Goal: Find specific page/section: Find specific page/section

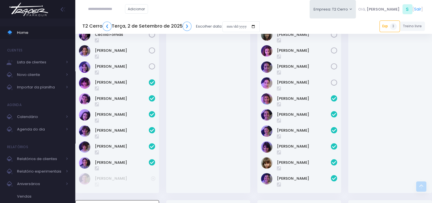
scroll to position [8, 0]
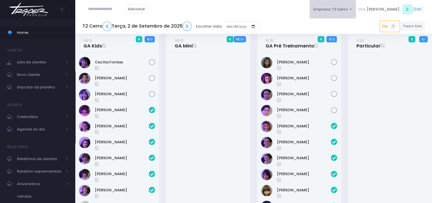
click at [342, 6] on button "Empresa: T2 Cerro" at bounding box center [333, 9] width 47 height 18
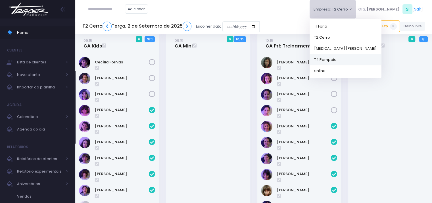
click at [352, 57] on link "T4 Pompeia" at bounding box center [346, 59] width 72 height 11
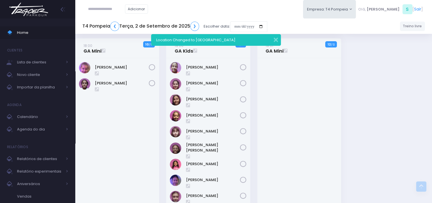
scroll to position [163, 0]
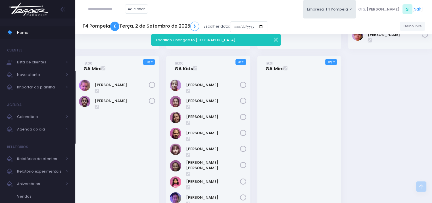
click at [117, 28] on link "❮" at bounding box center [114, 26] width 9 height 9
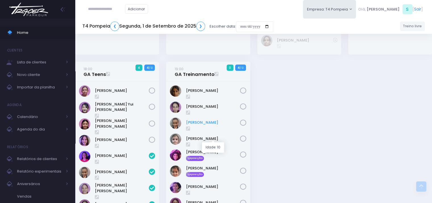
scroll to position [170, 0]
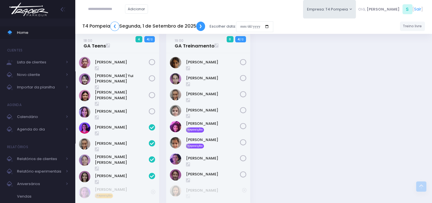
click at [200, 28] on link "❯" at bounding box center [200, 26] width 9 height 9
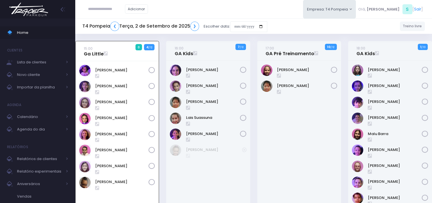
scroll to position [41, 0]
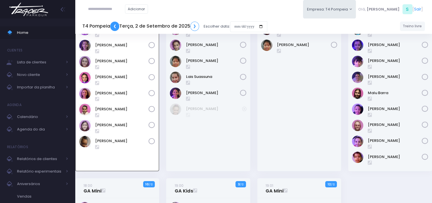
click at [114, 22] on link "❮" at bounding box center [114, 26] width 9 height 9
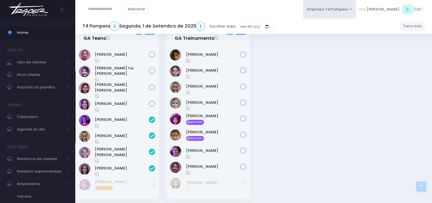
scroll to position [170, 0]
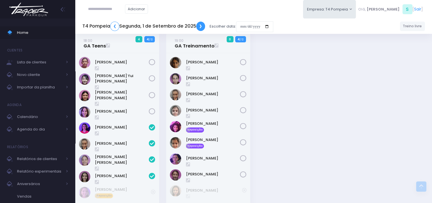
click at [200, 25] on link "❯" at bounding box center [200, 26] width 9 height 9
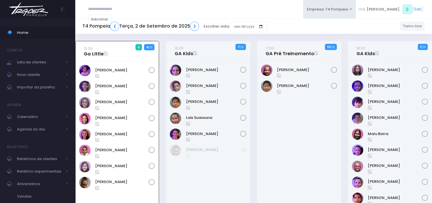
scroll to position [41, 0]
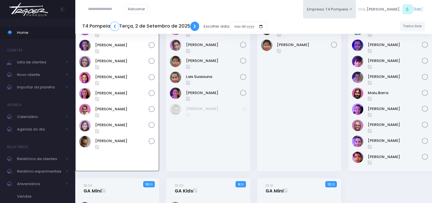
click at [195, 25] on link "❯" at bounding box center [194, 26] width 9 height 9
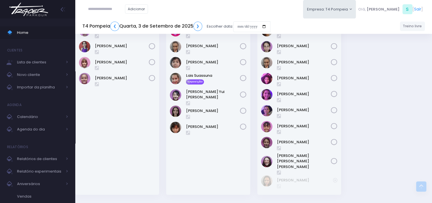
scroll to position [227, 0]
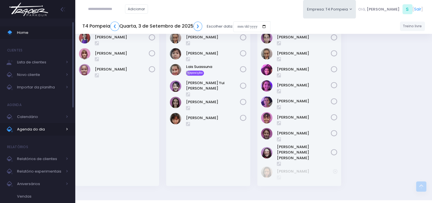
click at [37, 126] on span "Agenda do dia" at bounding box center [39, 129] width 45 height 7
click at [36, 115] on span "Calendário" at bounding box center [39, 116] width 45 height 7
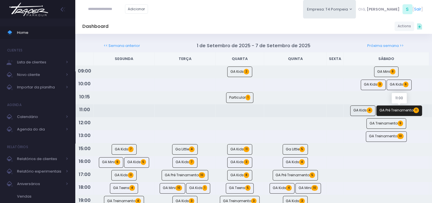
click at [387, 108] on link "GA Pré Treinamento 11" at bounding box center [399, 110] width 46 height 11
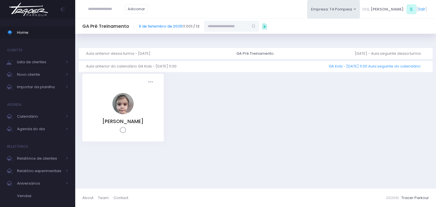
click at [376, 66] on link "GA Kids - 6/9 11:00 Aula seguinte do calendário" at bounding box center [377, 66] width 97 height 11
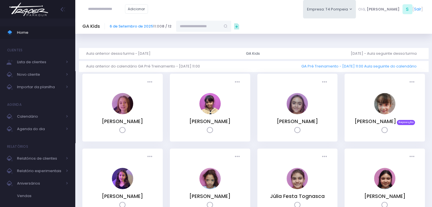
click at [388, 66] on link "GA Pré Treinamento - 6/9 11:00 Aula seguinte do calendário" at bounding box center [361, 66] width 120 height 11
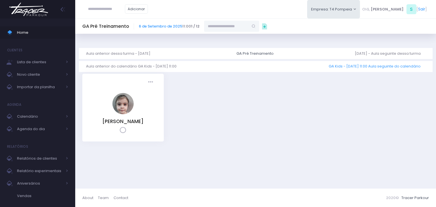
click at [407, 66] on link "GA Kids - [DATE] 11:00 Aula seguinte do calendário" at bounding box center [377, 66] width 97 height 11
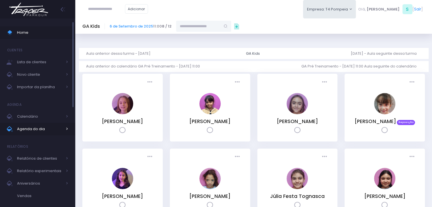
click at [33, 130] on span "Agenda do dia" at bounding box center [39, 129] width 45 height 7
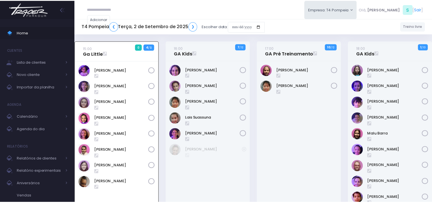
scroll to position [41, 0]
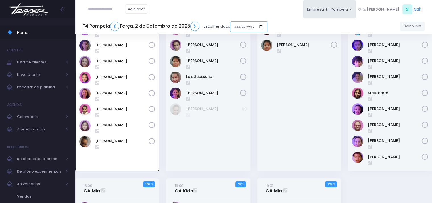
click at [267, 28] on input "date" at bounding box center [248, 26] width 37 height 11
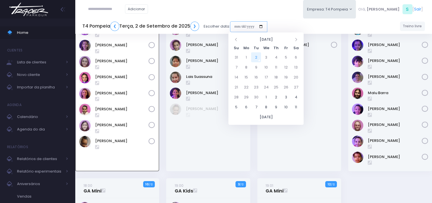
type input "**********"
click at [317, 134] on div "[PERSON_NAME]" at bounding box center [299, 95] width 84 height 151
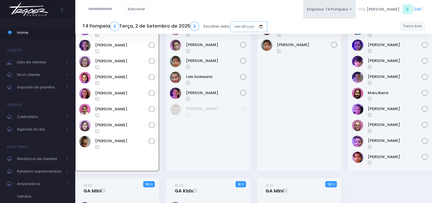
click at [266, 27] on input "date" at bounding box center [248, 26] width 37 height 11
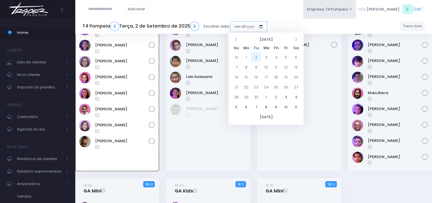
type input "**********"
click at [297, 58] on td "6" at bounding box center [296, 57] width 10 height 10
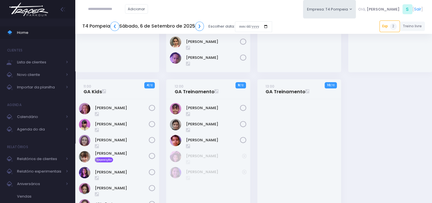
scroll to position [142, 0]
